Goal: Find specific page/section: Find specific page/section

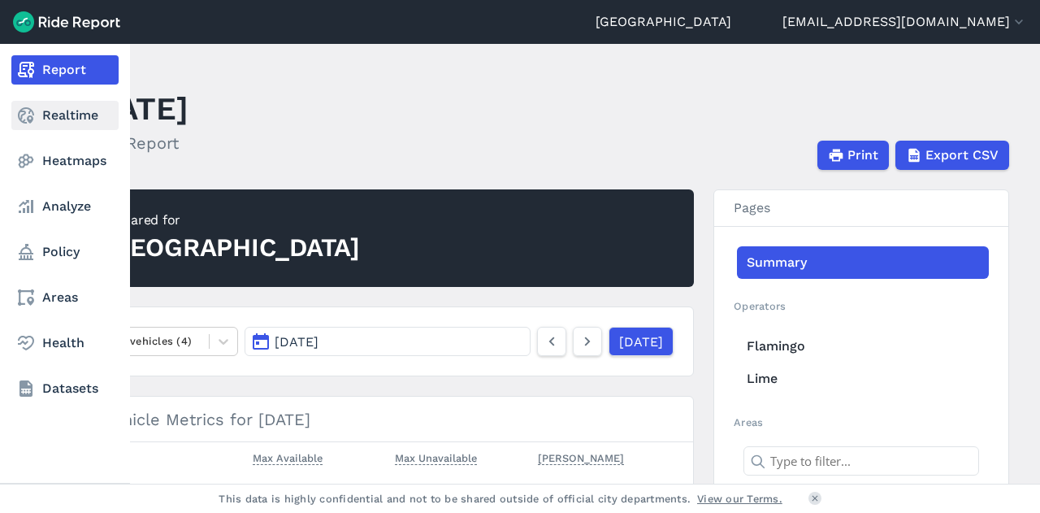
click at [57, 119] on link "Realtime" at bounding box center [64, 115] width 107 height 29
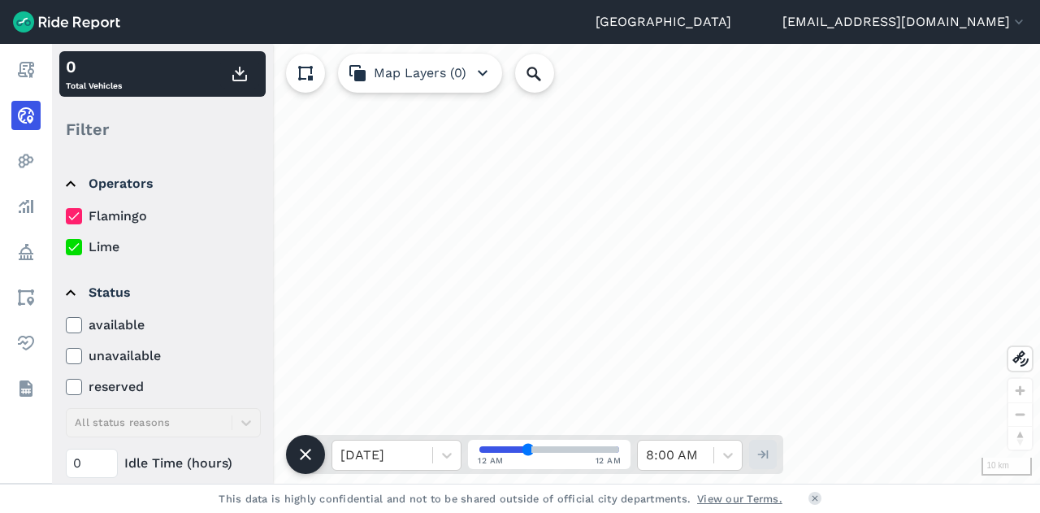
drag, startPoint x: 532, startPoint y: 47, endPoint x: 532, endPoint y: 80, distance: 33.3
click at [532, 56] on div "10 km 0 Total Vehicles Filter Operators Flamingo Lime Status available unavaila…" at bounding box center [546, 263] width 988 height 439
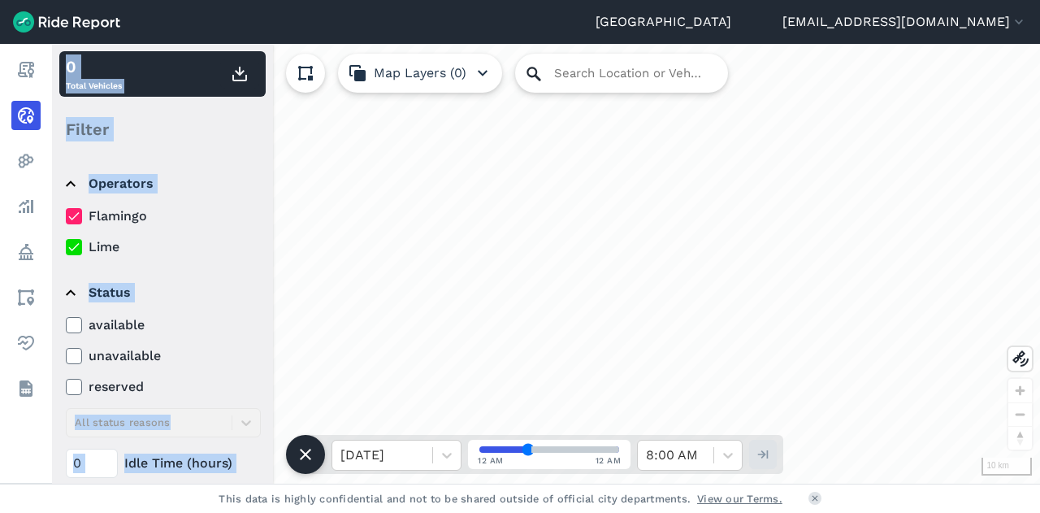
click at [530, 69] on icon at bounding box center [533, 73] width 19 height 19
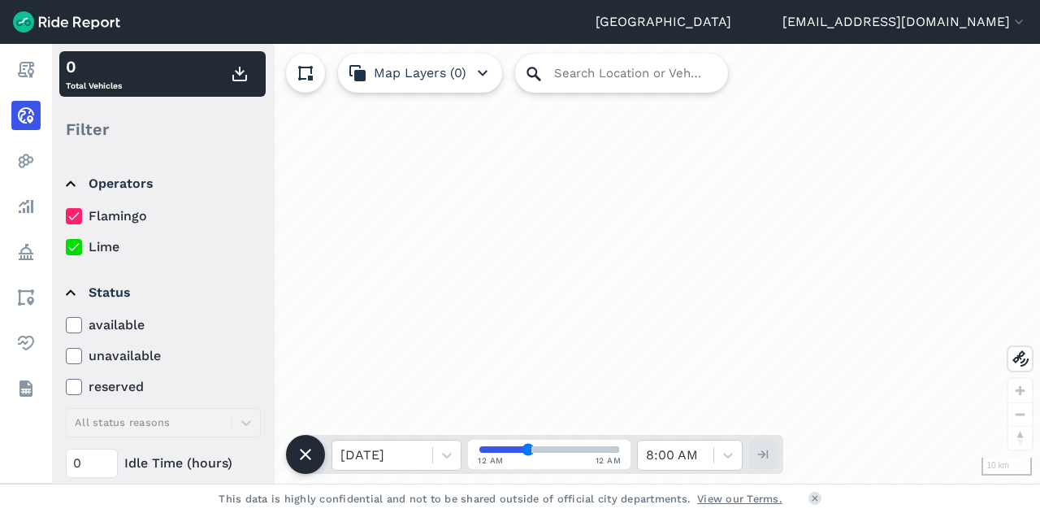
click at [535, 78] on icon at bounding box center [533, 73] width 19 height 19
click at [567, 80] on input "Search Location or Vehicles" at bounding box center [621, 73] width 213 height 39
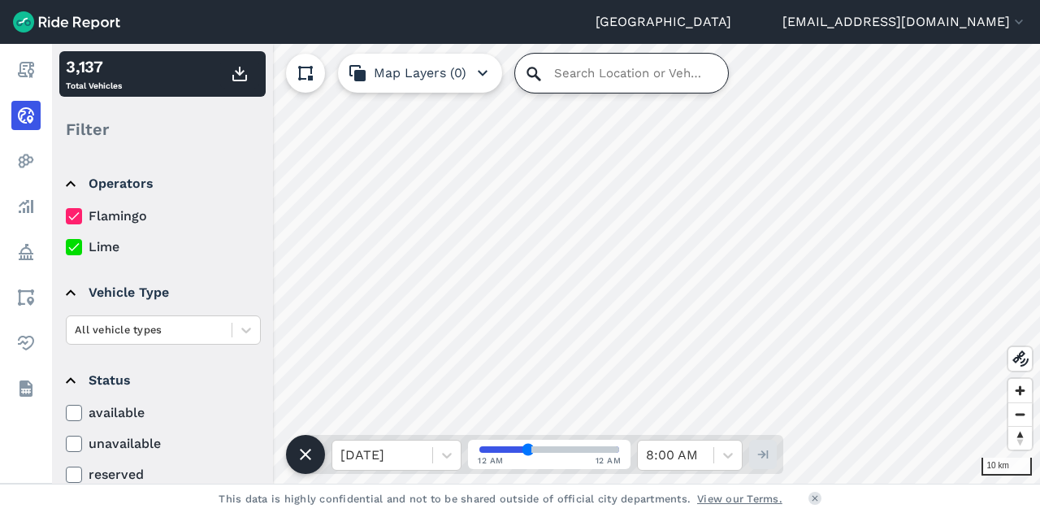
click at [569, 76] on input "Search Location or Vehicles" at bounding box center [621, 73] width 213 height 39
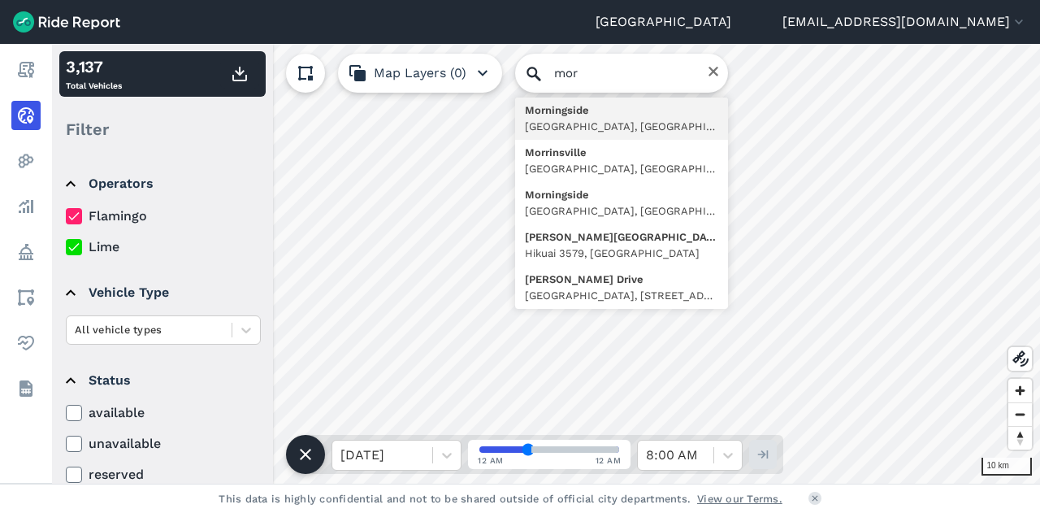
type input "[GEOGRAPHIC_DATA], [GEOGRAPHIC_DATA], [GEOGRAPHIC_DATA], [GEOGRAPHIC_DATA]"
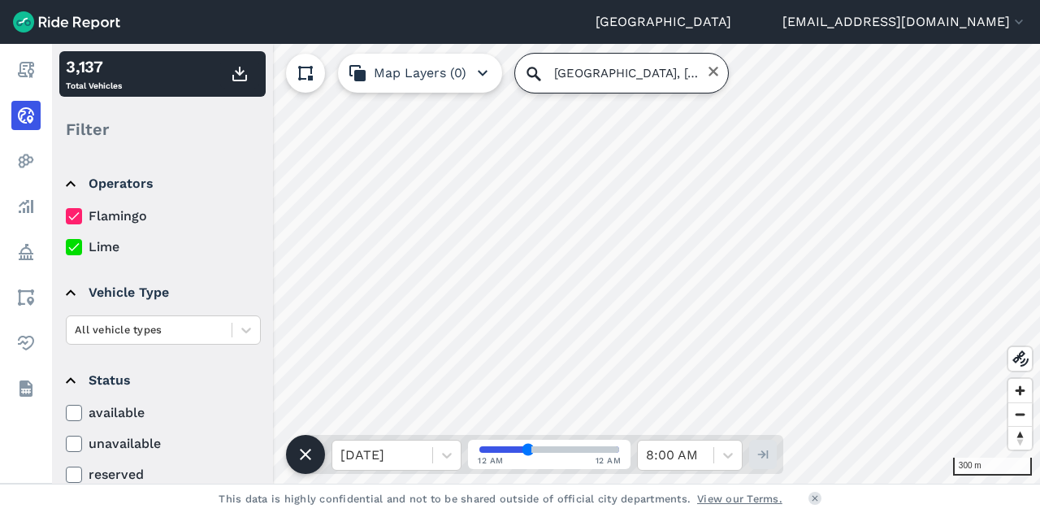
click at [626, 66] on input "[GEOGRAPHIC_DATA], [GEOGRAPHIC_DATA], [GEOGRAPHIC_DATA], [GEOGRAPHIC_DATA]" at bounding box center [621, 73] width 213 height 39
click at [709, 74] on icon "Clear" at bounding box center [713, 72] width 10 height 10
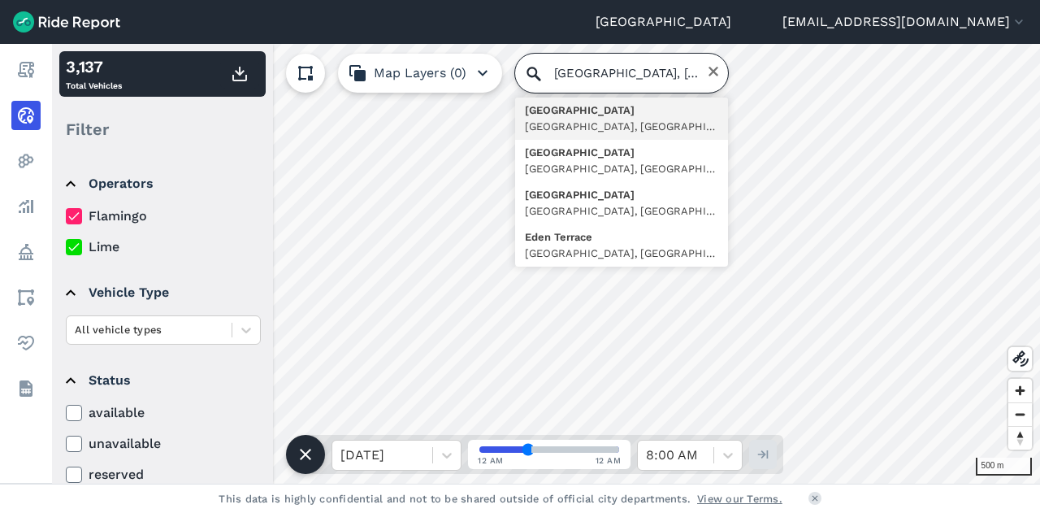
type input "[GEOGRAPHIC_DATA], [GEOGRAPHIC_DATA], [GEOGRAPHIC_DATA], [GEOGRAPHIC_DATA]"
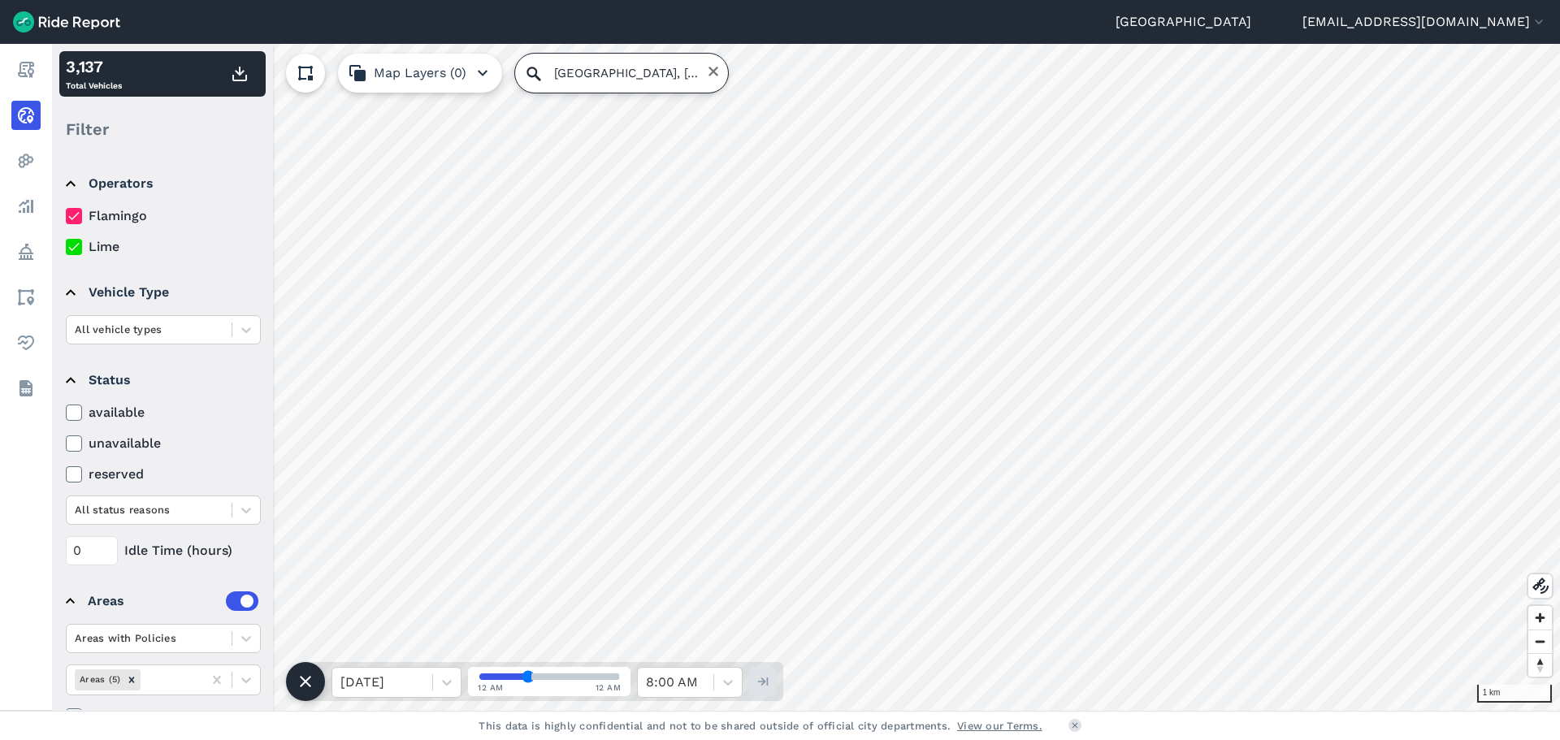
click at [649, 71] on input "[GEOGRAPHIC_DATA], [GEOGRAPHIC_DATA], [GEOGRAPHIC_DATA], [GEOGRAPHIC_DATA]" at bounding box center [621, 73] width 213 height 39
click at [707, 65] on icon "Clear" at bounding box center [713, 71] width 13 height 13
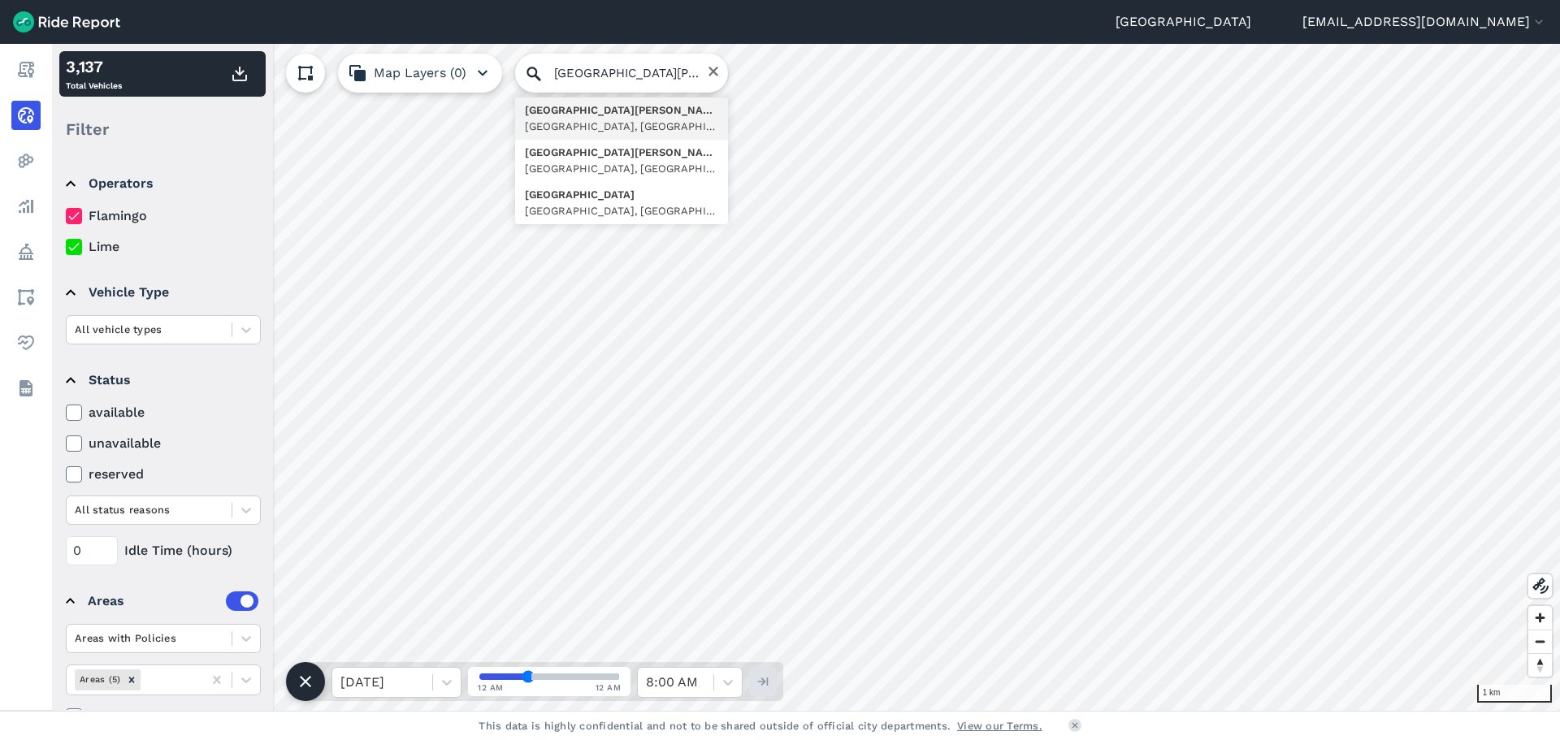
type input "[GEOGRAPHIC_DATA][PERSON_NAME], [GEOGRAPHIC_DATA], [GEOGRAPHIC_DATA], [GEOGRAPH…"
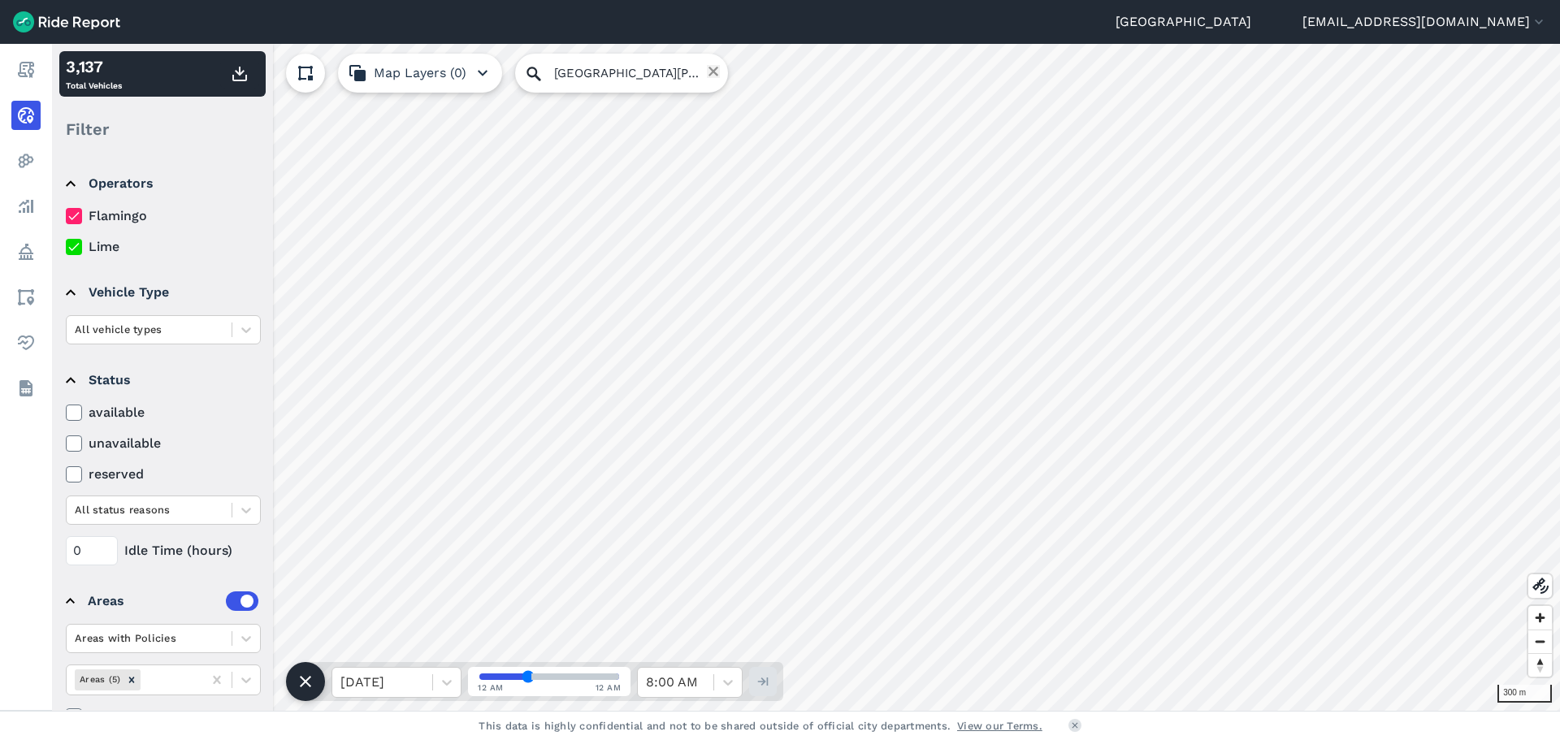
click at [708, 70] on icon "Clear" at bounding box center [713, 72] width 10 height 10
type input "[GEOGRAPHIC_DATA], [GEOGRAPHIC_DATA], [GEOGRAPHIC_DATA], [GEOGRAPHIC_DATA]"
click at [708, 72] on icon "Clear" at bounding box center [713, 72] width 10 height 10
type input "[STREET_ADDRESS]"
